Goal: Subscribe to service/newsletter

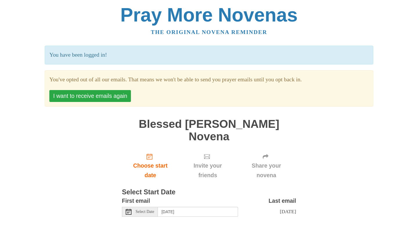
click at [127, 98] on button "I want to receive emails again" at bounding box center [90, 96] width 82 height 12
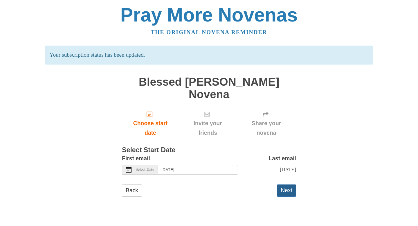
click at [292, 184] on button "Next" at bounding box center [286, 190] width 19 height 12
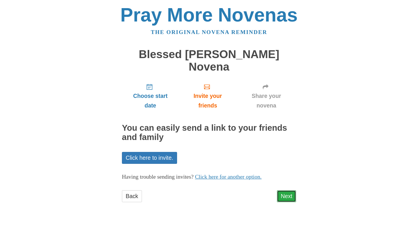
click at [292, 190] on link "Next" at bounding box center [286, 196] width 19 height 12
